Goal: Task Accomplishment & Management: Manage account settings

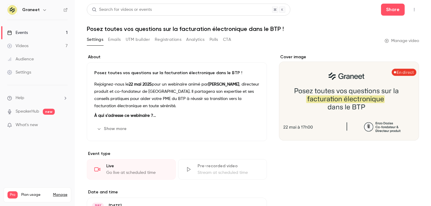
click at [163, 37] on button "Registrations" at bounding box center [168, 40] width 27 height 10
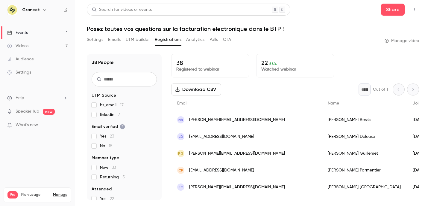
click at [30, 35] on link "Events 1" at bounding box center [37, 32] width 75 height 13
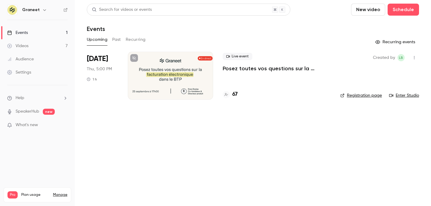
click at [252, 71] on p "Posez toutes vos questions sur la facturation électronique dans le BTP !" at bounding box center [277, 68] width 108 height 7
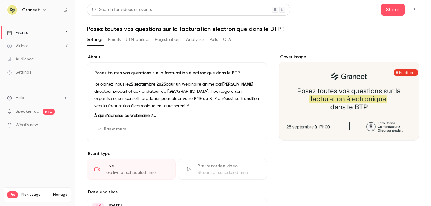
click at [165, 42] on button "Registrations" at bounding box center [168, 40] width 27 height 10
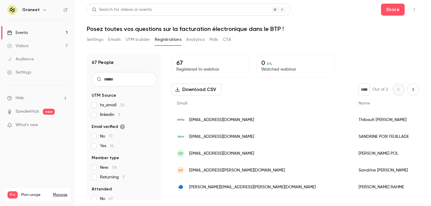
click at [412, 12] on button "button" at bounding box center [415, 10] width 10 height 10
click at [384, 42] on div "Enter Studio" at bounding box center [392, 40] width 46 height 6
